Goal: Navigation & Orientation: Understand site structure

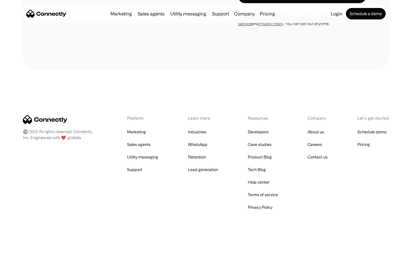
scroll to position [940, 0]
